Goal: Task Accomplishment & Management: Complete application form

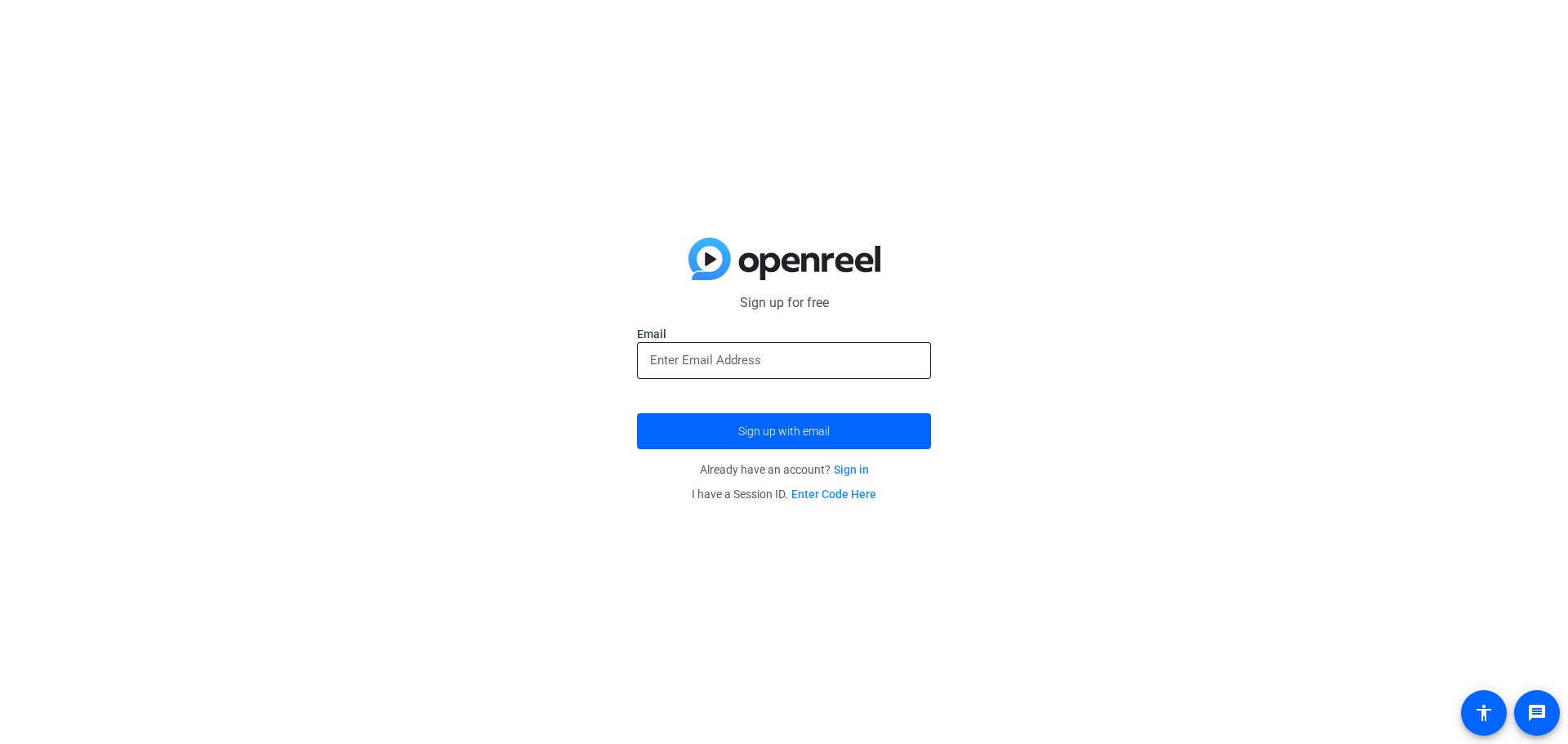
click at [781, 372] on div at bounding box center [784, 361] width 268 height 37
click at [787, 363] on input "email" at bounding box center [784, 360] width 268 height 19
type input "[EMAIL_ADDRESS][DOMAIN_NAME]"
click at [770, 431] on span "Sign up with email" at bounding box center [784, 431] width 91 height 0
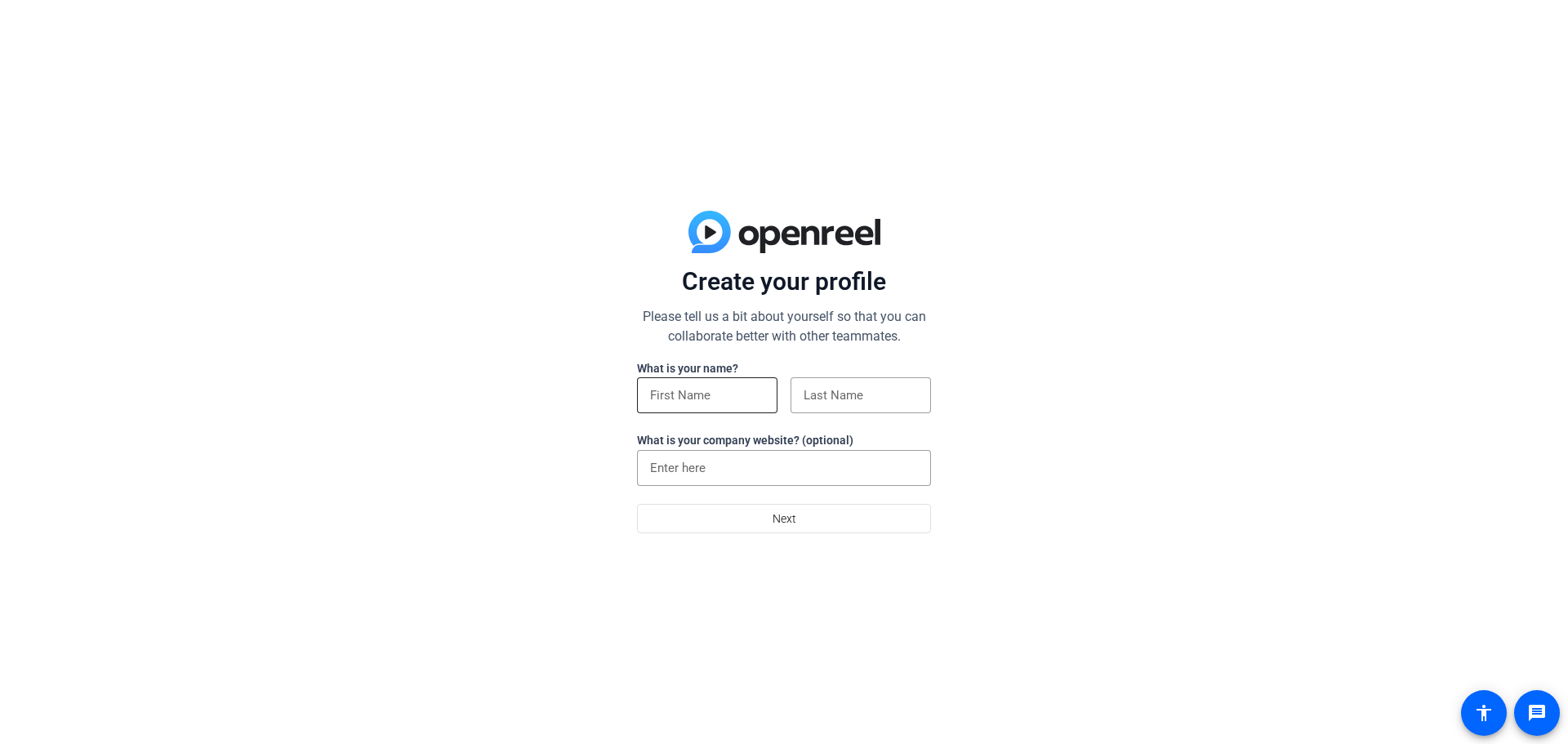
click at [694, 404] on input at bounding box center [707, 395] width 114 height 19
type input "[PERSON_NAME]"
type input "E [PERSON_NAME]"
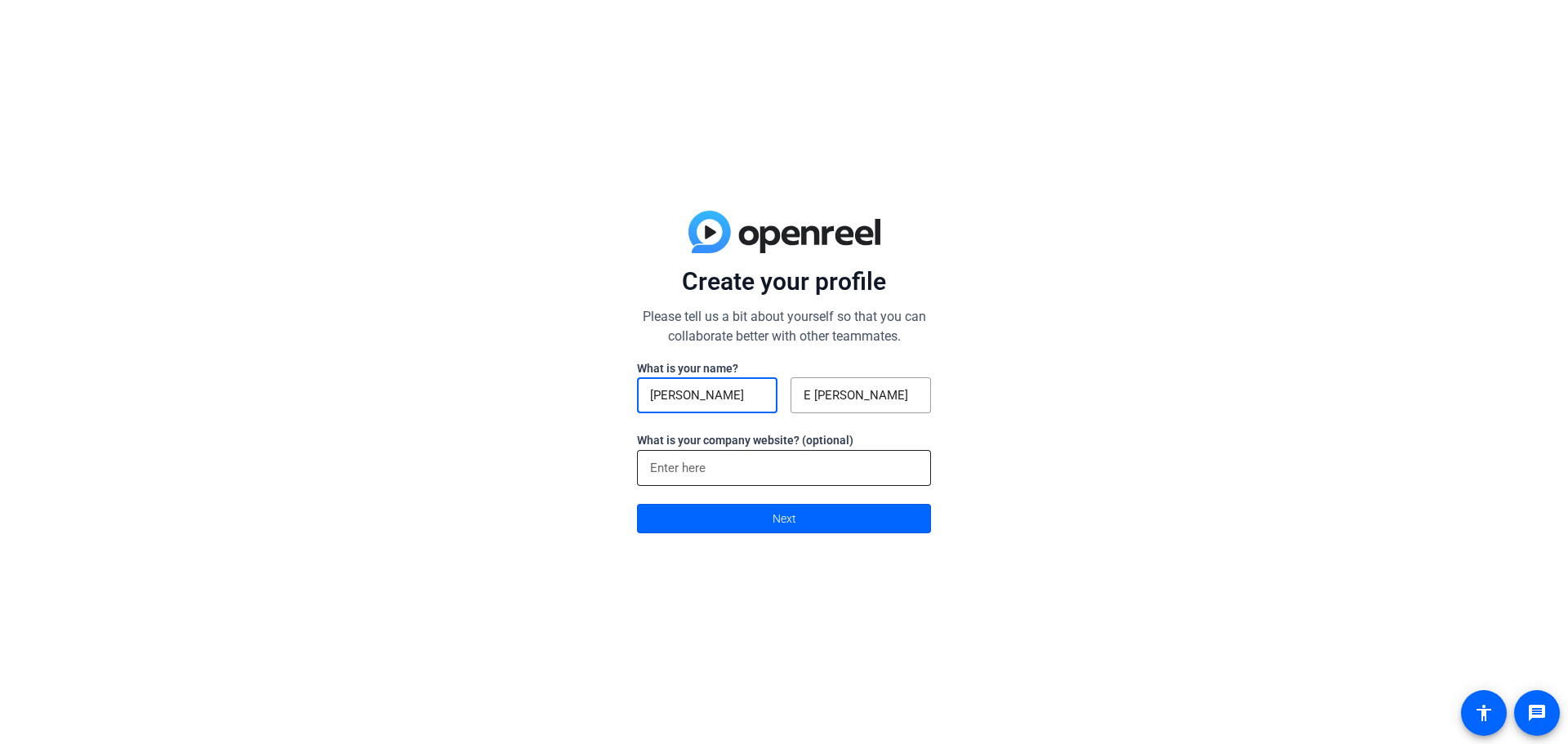
click at [691, 461] on input at bounding box center [784, 468] width 268 height 19
click at [740, 530] on span at bounding box center [783, 518] width 292 height 39
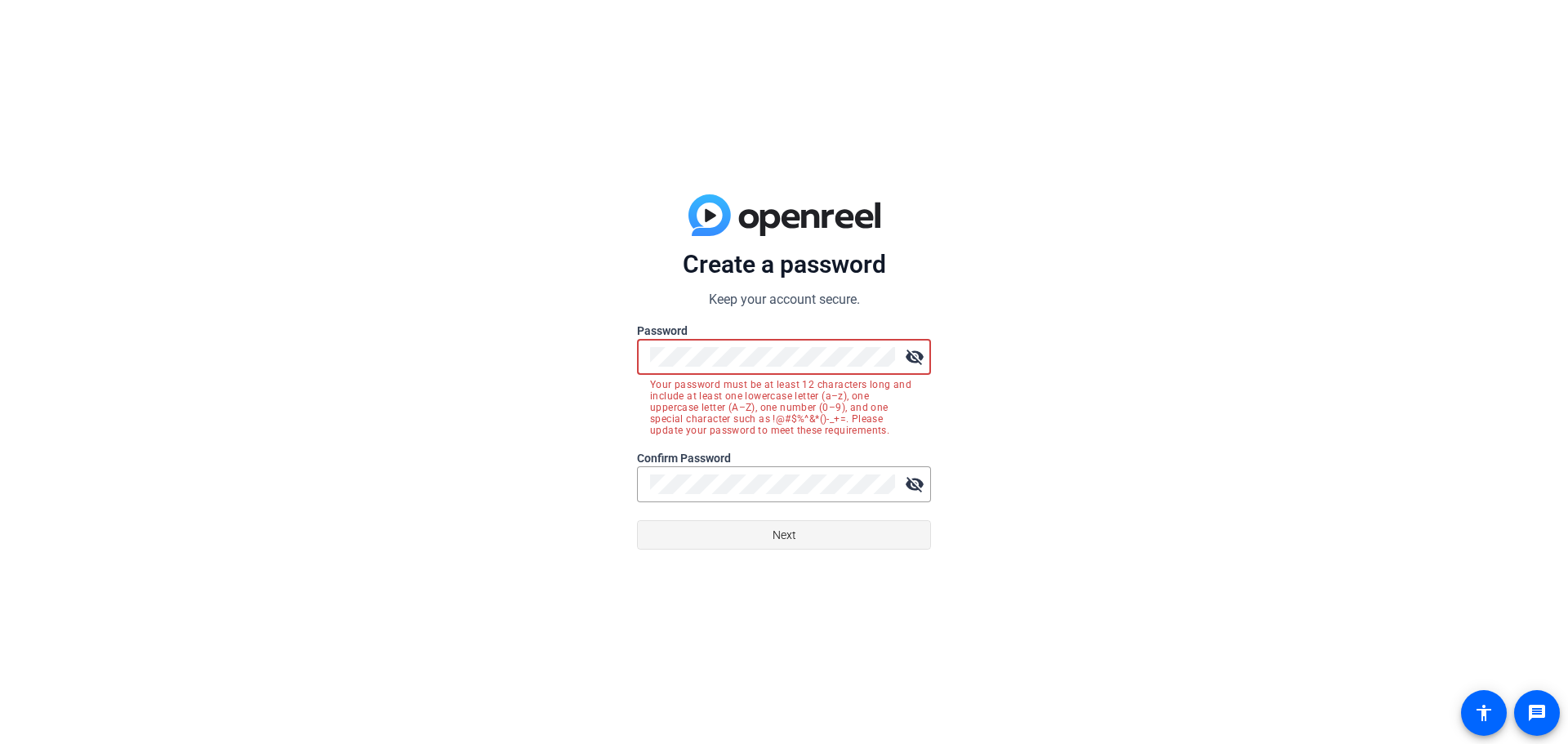
click at [763, 537] on span at bounding box center [783, 534] width 292 height 39
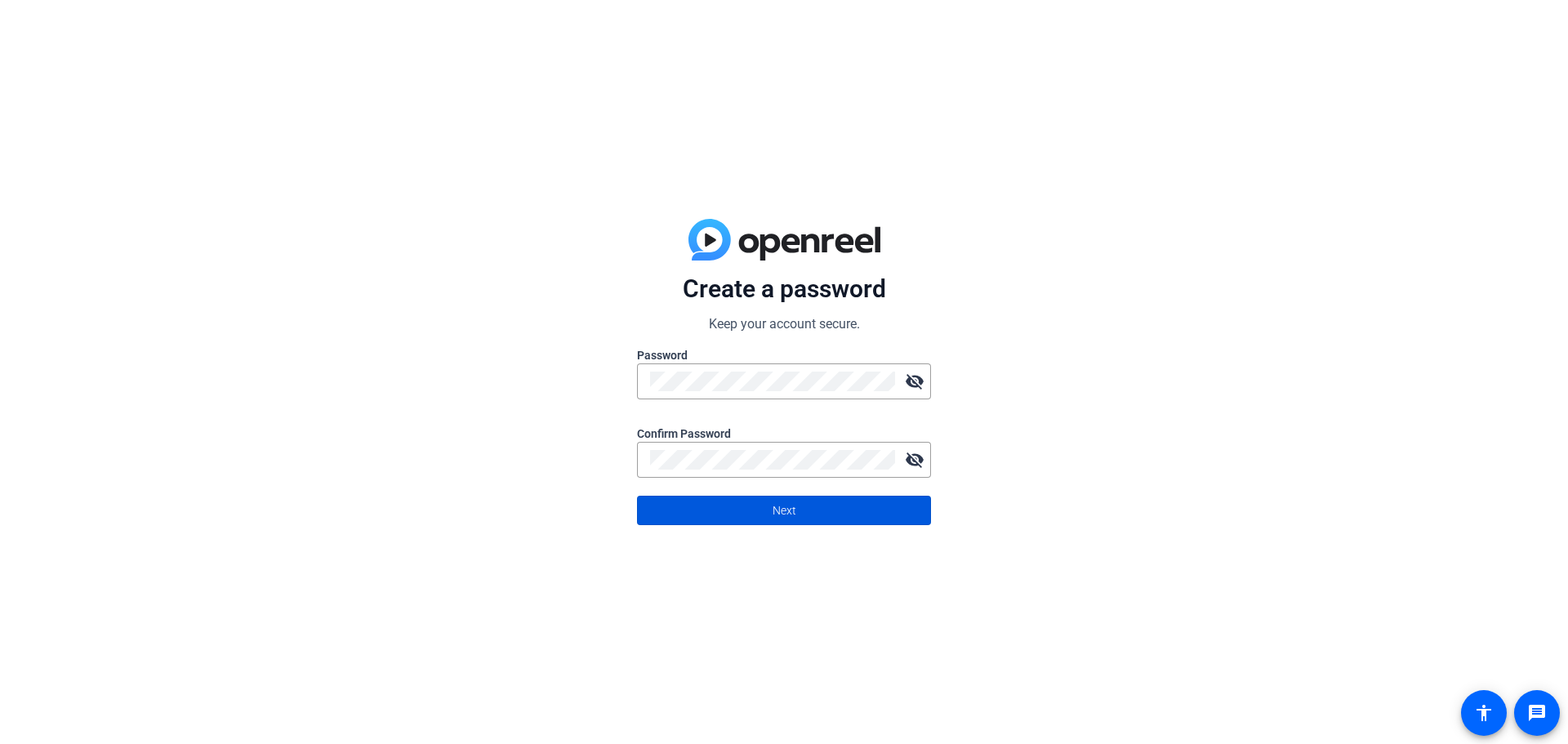
click at [736, 514] on span at bounding box center [783, 510] width 292 height 39
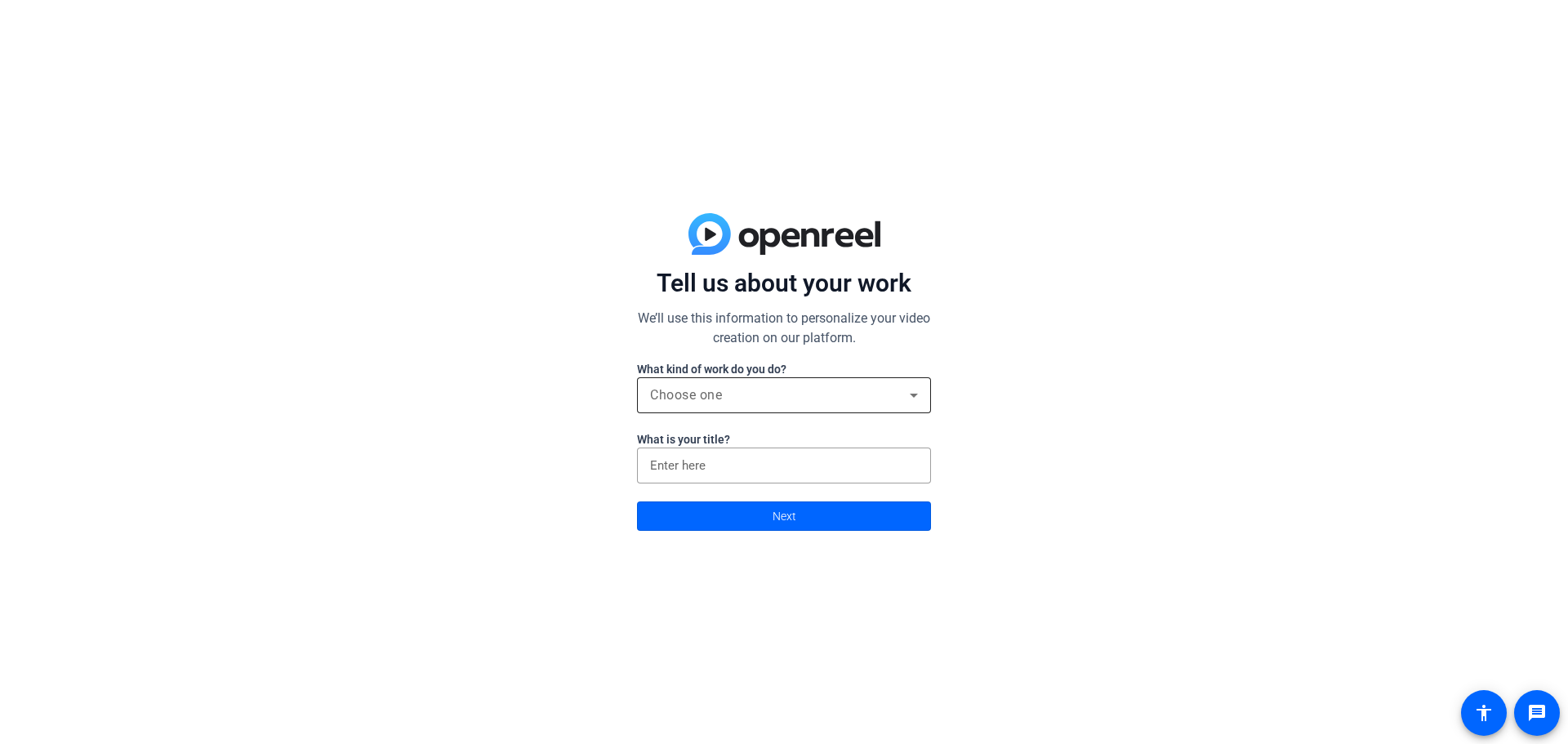
click at [822, 406] on div "Choose one" at bounding box center [784, 395] width 268 height 36
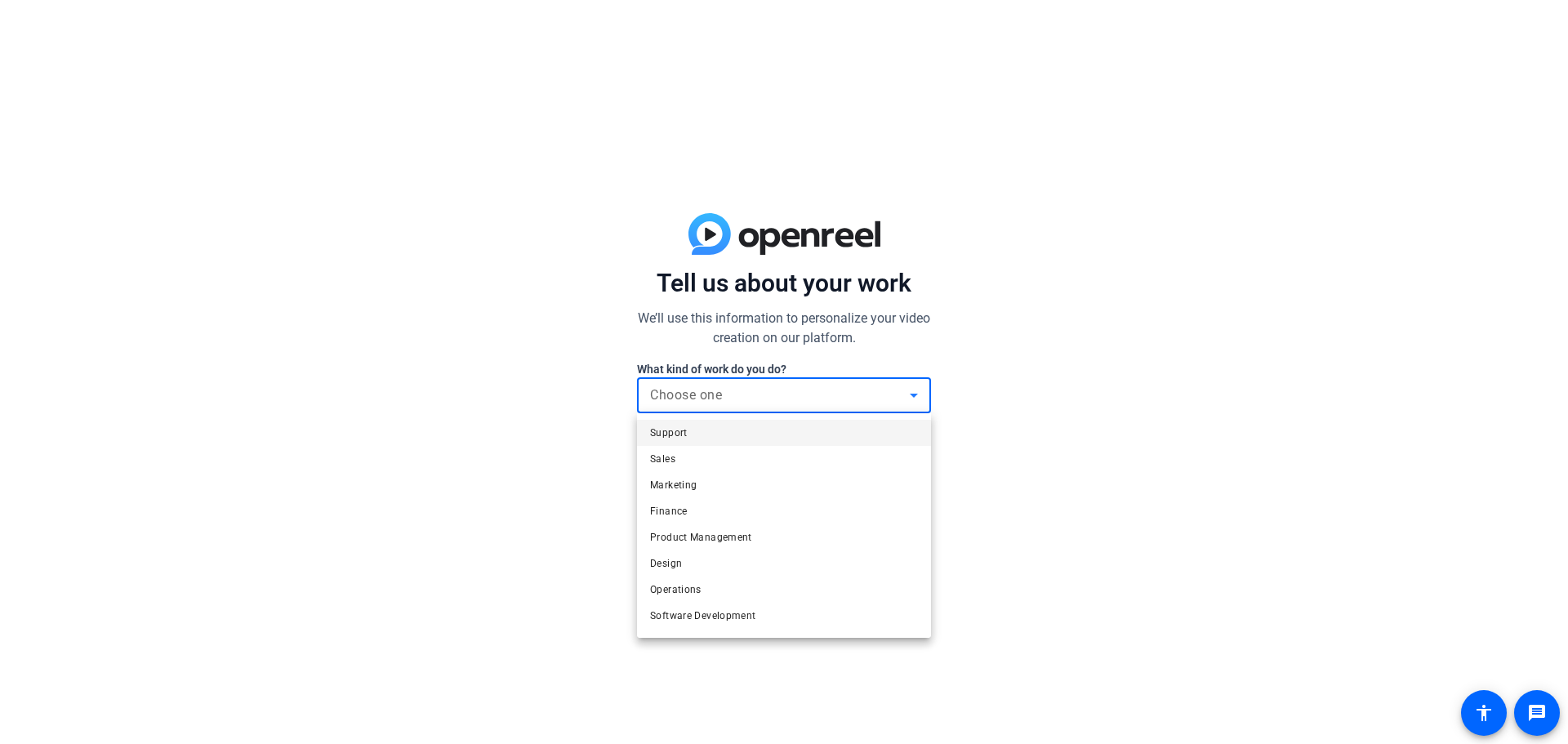
click at [689, 433] on mat-option "Support" at bounding box center [783, 433] width 294 height 26
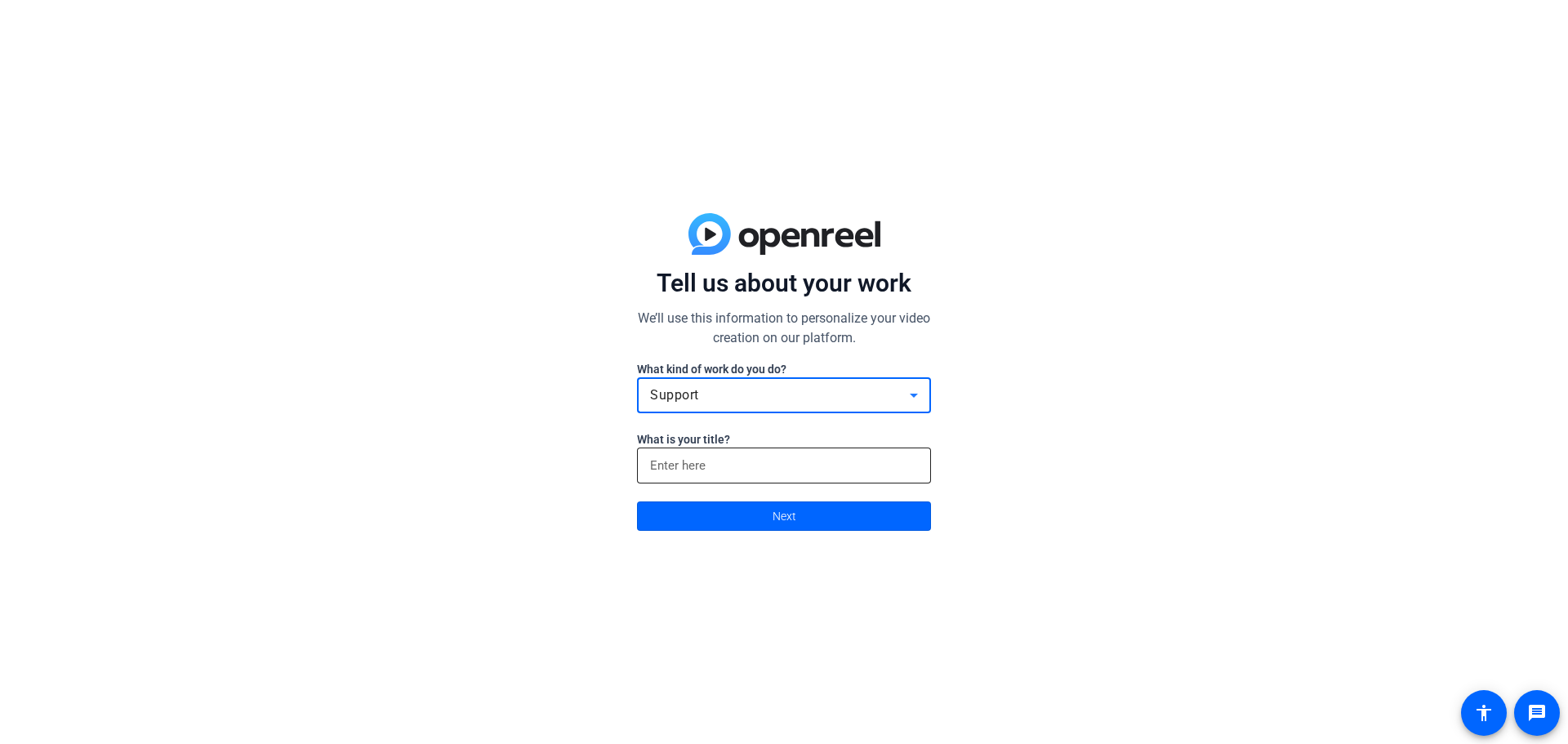
click at [694, 475] on input at bounding box center [784, 466] width 268 height 19
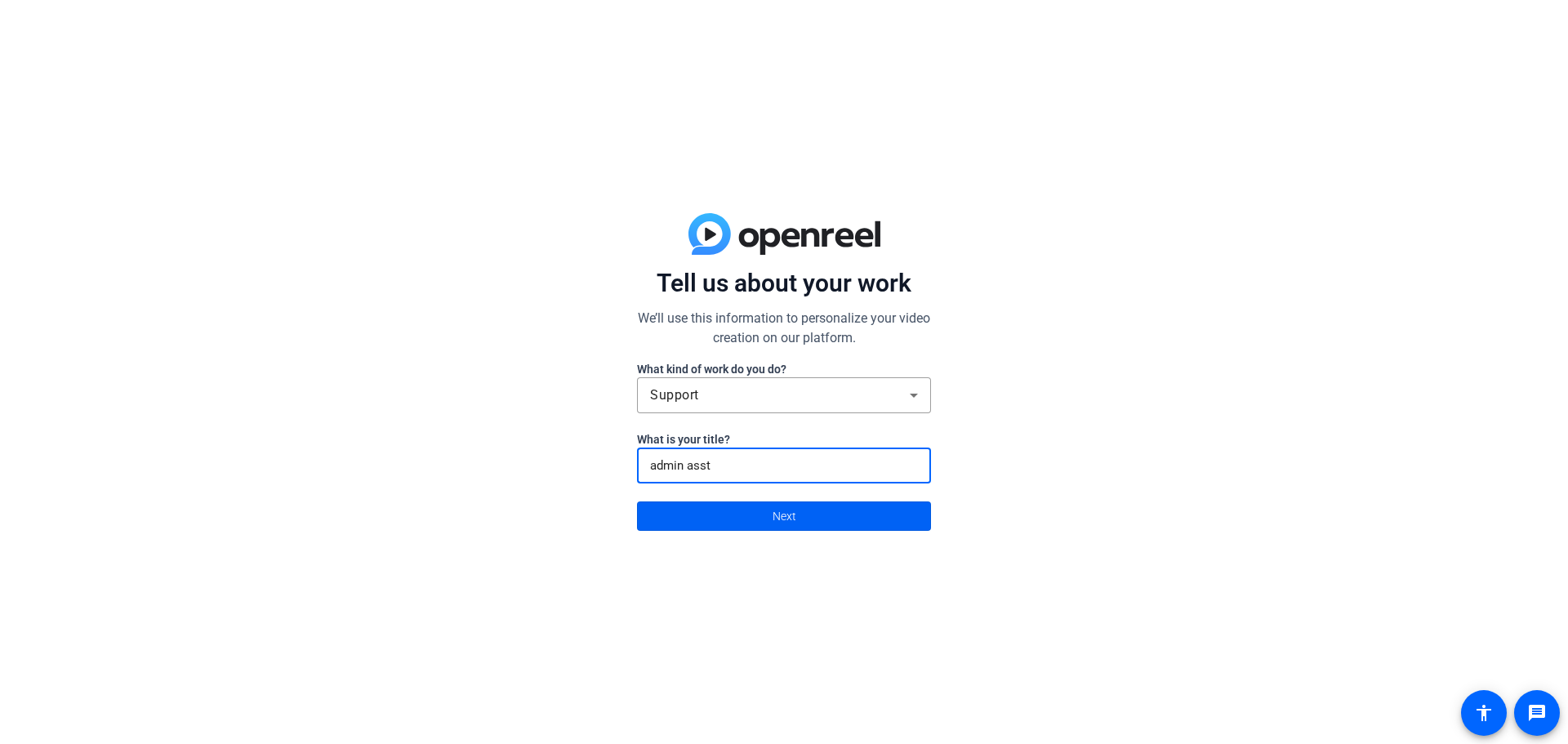
type input "admin asst"
click at [729, 512] on span at bounding box center [783, 516] width 292 height 39
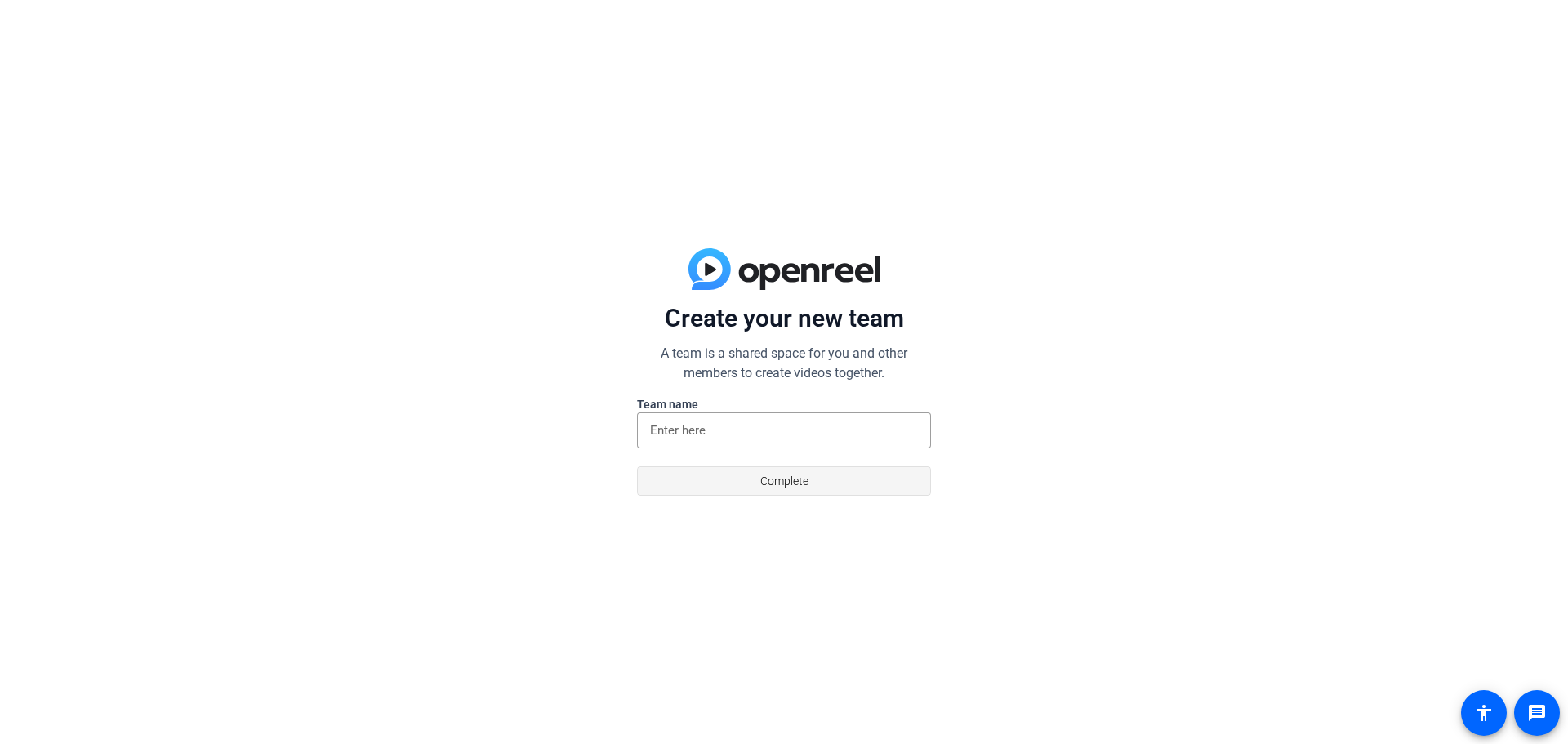
click at [764, 476] on span "Complete" at bounding box center [784, 481] width 49 height 31
click at [749, 438] on input at bounding box center [784, 430] width 268 height 19
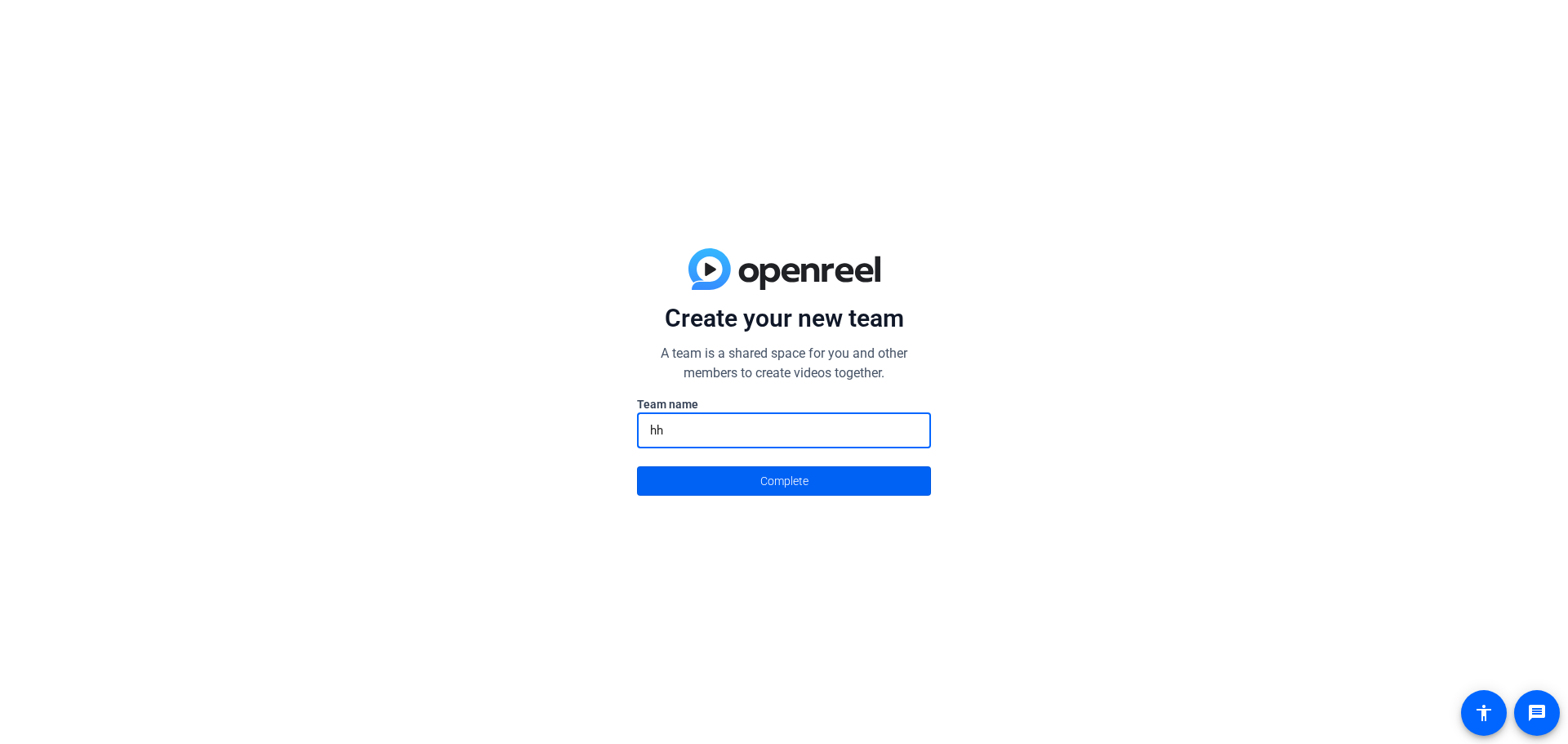
type input "hh"
click at [831, 473] on span at bounding box center [783, 480] width 292 height 39
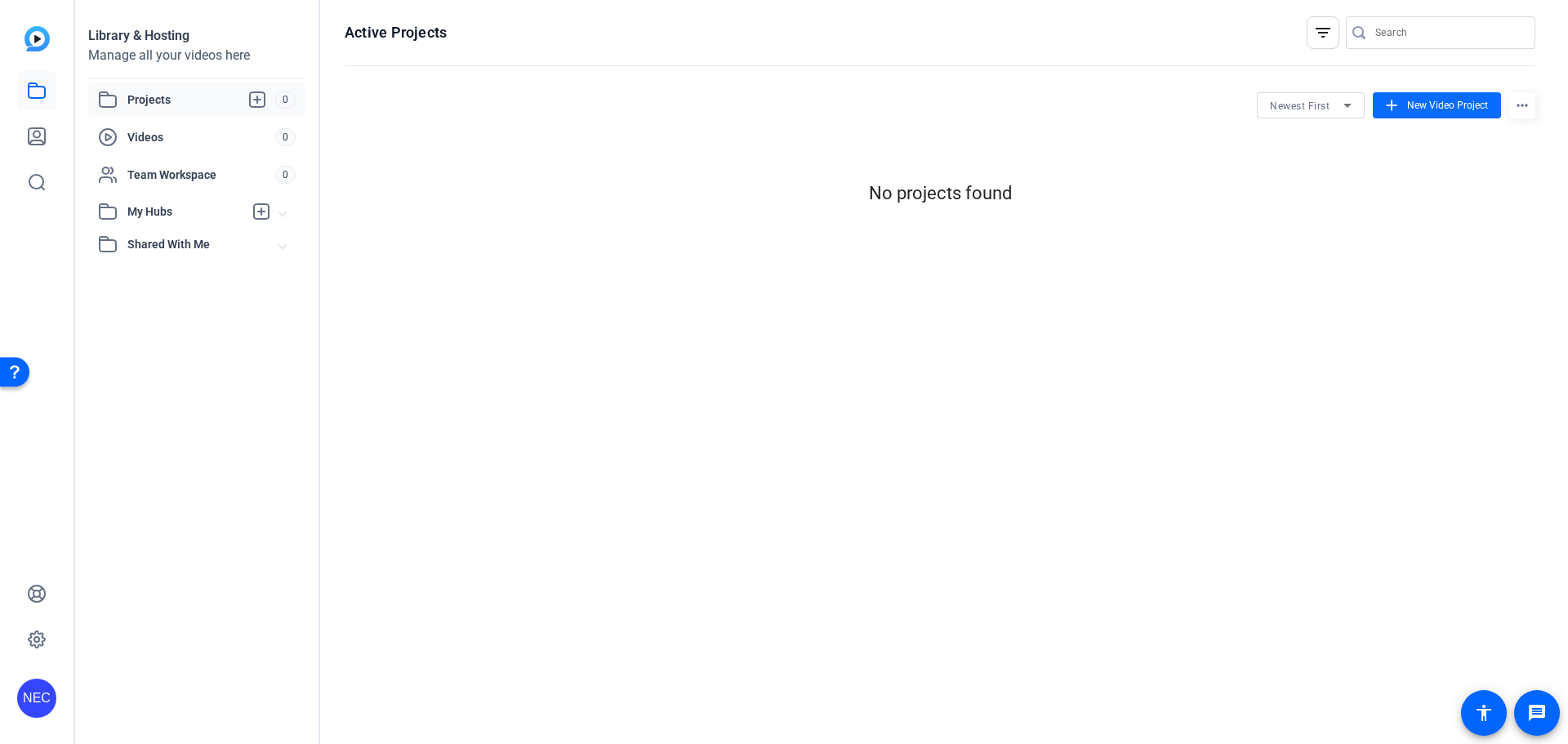
click at [1395, 106] on mat-icon "add" at bounding box center [1391, 105] width 18 height 18
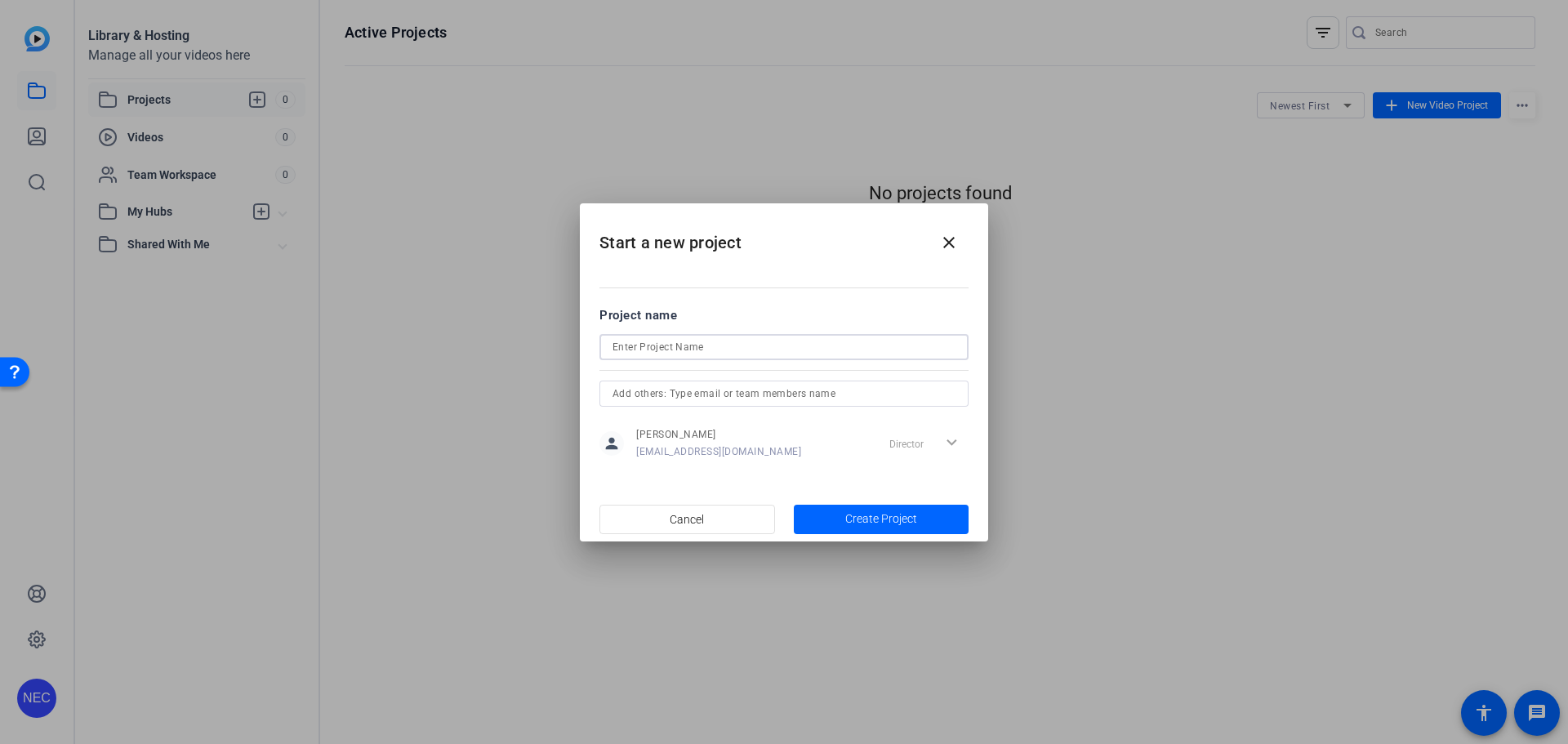
click at [709, 348] on input at bounding box center [783, 347] width 343 height 19
type input "[PERSON_NAME] & [PERSON_NAME]"
click at [834, 516] on span "button" at bounding box center [881, 519] width 176 height 39
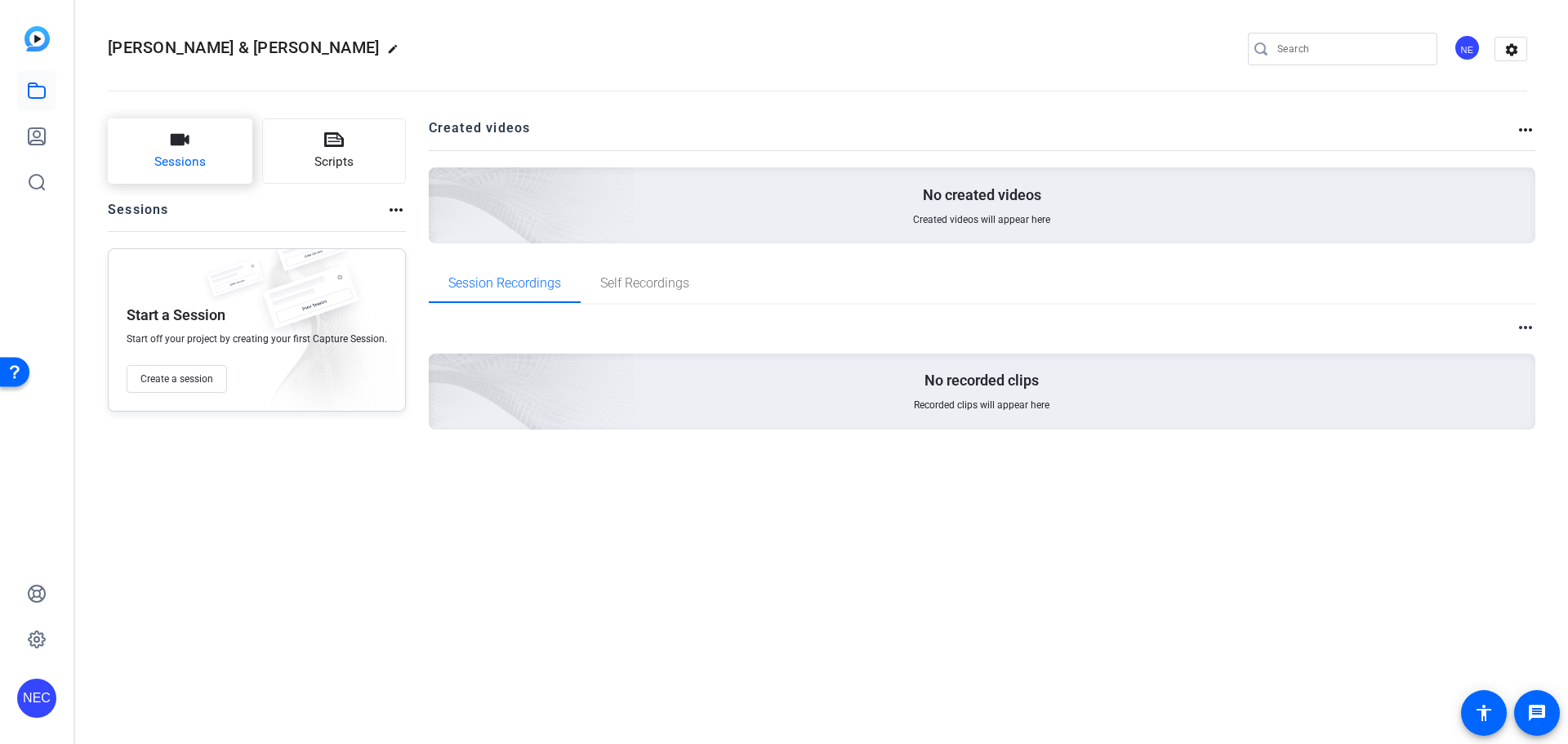
click at [212, 178] on button "Sessions" at bounding box center [180, 150] width 145 height 65
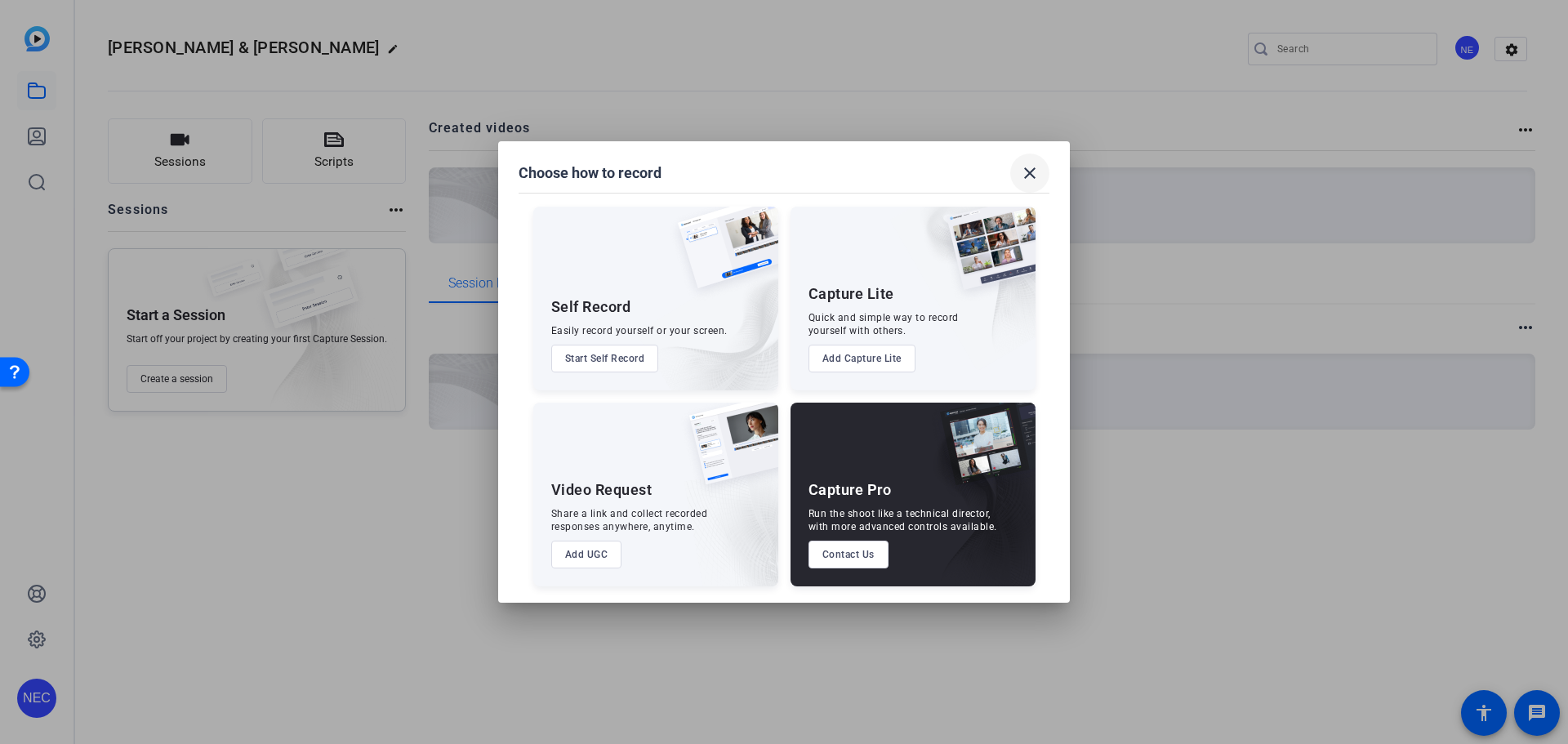
click at [1033, 177] on mat-icon "close" at bounding box center [1029, 173] width 19 height 19
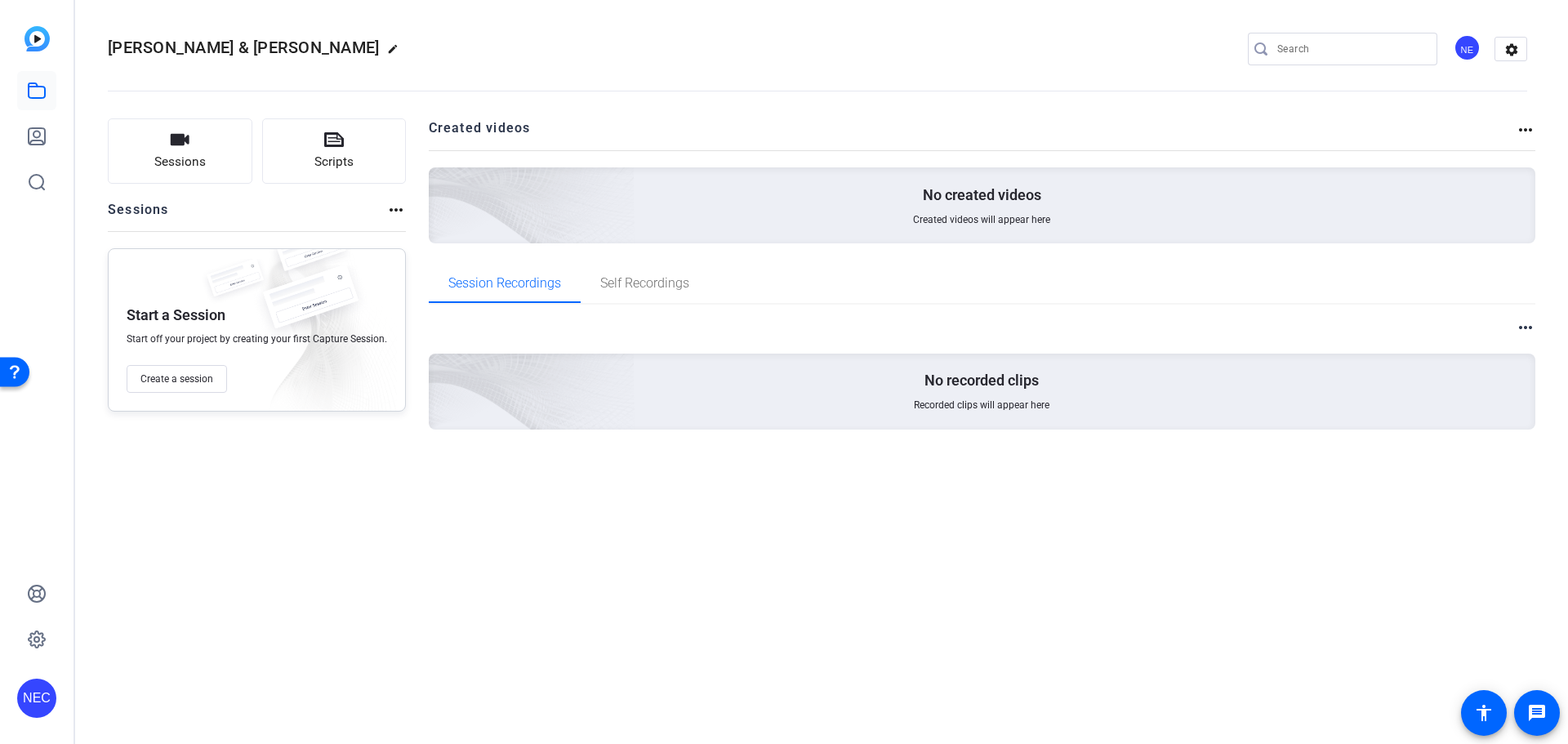
click at [996, 209] on div "No created videos Created videos will appear here" at bounding box center [982, 206] width 1107 height 76
click at [45, 127] on icon at bounding box center [37, 136] width 19 height 19
